Goal: Check status: Check status

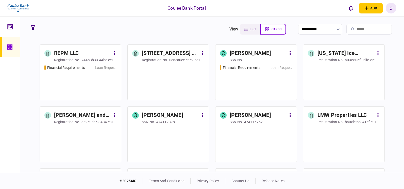
click at [351, 28] on input "search" at bounding box center [368, 29] width 45 height 11
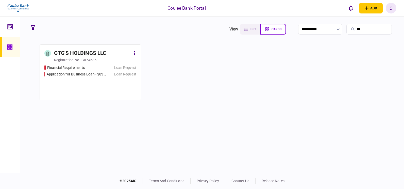
type input "***"
click at [86, 54] on div "GTG'S HOLDINGS LLC" at bounding box center [80, 53] width 52 height 8
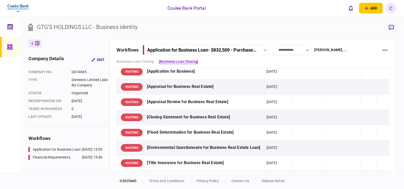
scroll to position [127, 0]
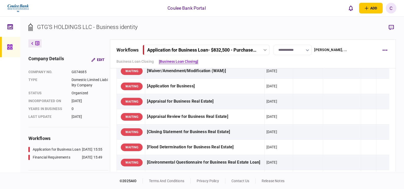
click at [222, 48] on div "Application for Business Loan - $832,500 - Purchase Real Estate" at bounding box center [201, 49] width 109 height 5
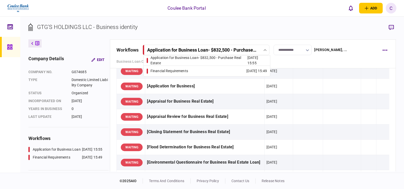
click at [188, 70] on div "Financial Requirements" at bounding box center [169, 70] width 38 height 5
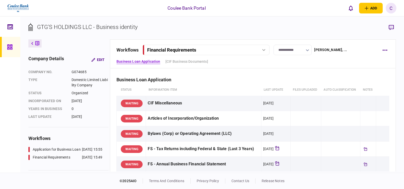
click at [208, 51] on div "Financial Requirements" at bounding box center [201, 49] width 108 height 5
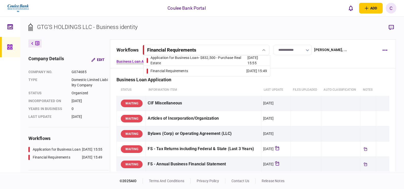
click at [188, 60] on div "Application for Business Loan - $832,500 - Purchase Real Estate" at bounding box center [198, 60] width 97 height 11
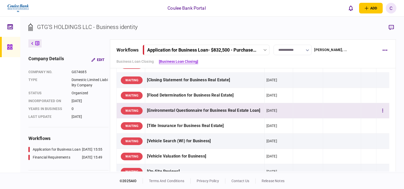
scroll to position [178, 0]
